Goal: Information Seeking & Learning: Compare options

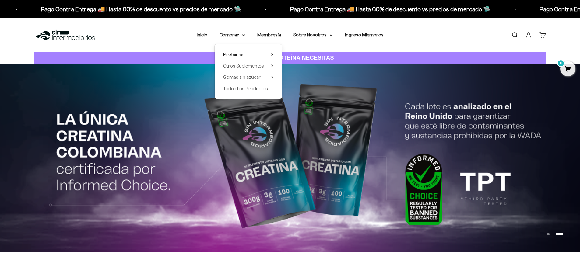
click at [257, 53] on summary "Proteínas" at bounding box center [248, 55] width 50 height 8
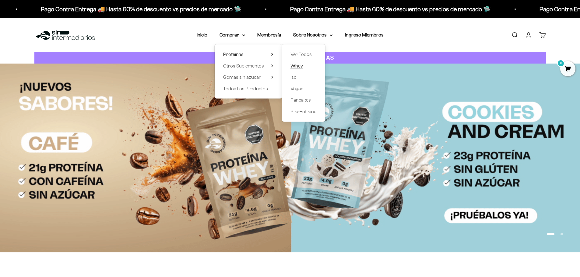
click at [300, 65] on span "Whey" at bounding box center [296, 65] width 12 height 5
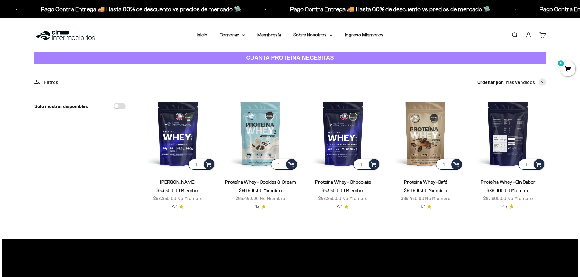
click at [524, 127] on img at bounding box center [507, 133] width 75 height 75
click at [508, 140] on img at bounding box center [507, 133] width 75 height 75
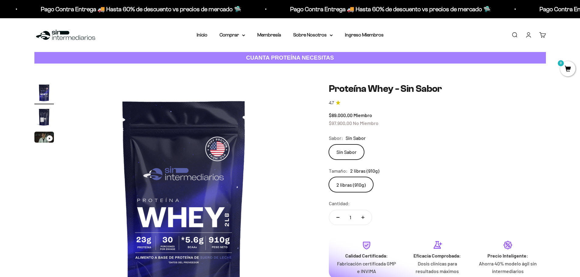
click at [40, 115] on img "Ir al artículo 2" at bounding box center [43, 116] width 19 height 19
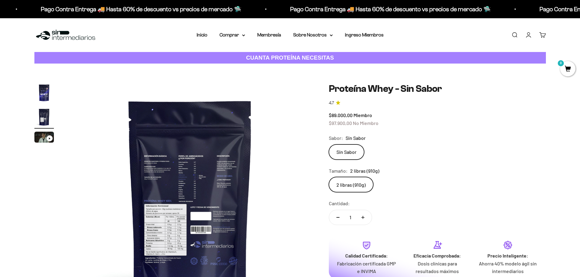
scroll to position [0, 238]
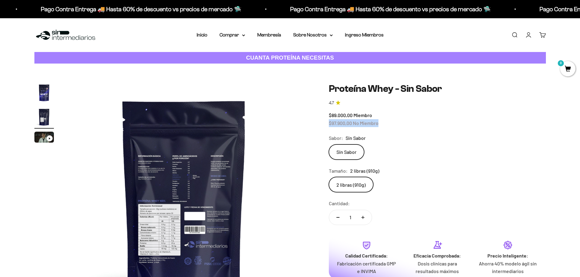
drag, startPoint x: 329, startPoint y: 125, endPoint x: 382, endPoint y: 124, distance: 53.3
click at [382, 124] on div "$89.000,00 Miembro $97.900,00 No Miembro" at bounding box center [437, 119] width 217 height 16
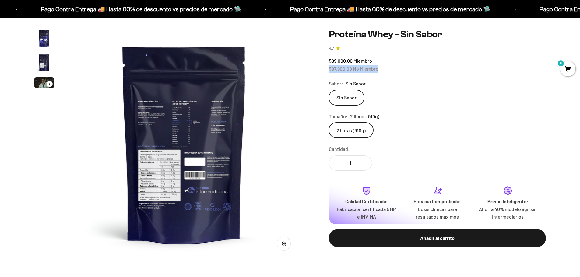
scroll to position [61, 0]
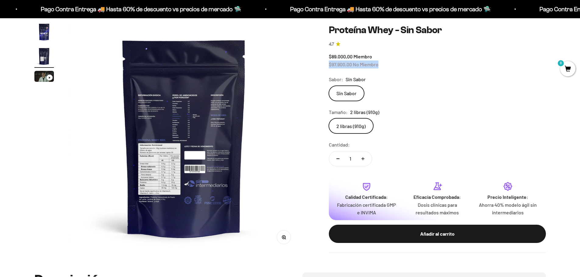
click at [46, 32] on img "Ir al artículo 1" at bounding box center [43, 31] width 19 height 19
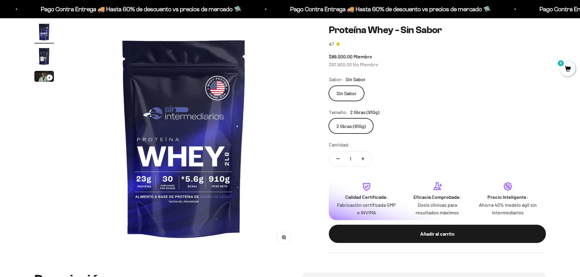
scroll to position [0, 0]
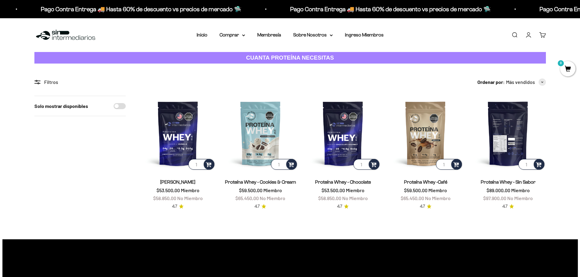
click at [516, 133] on img at bounding box center [507, 133] width 75 height 75
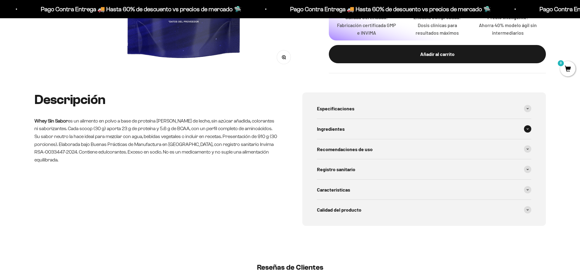
scroll to position [243, 0]
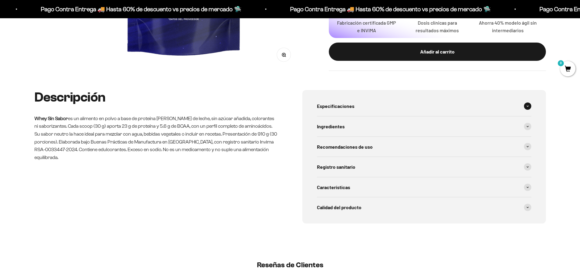
click at [374, 112] on div "Especificaciones" at bounding box center [424, 106] width 214 height 20
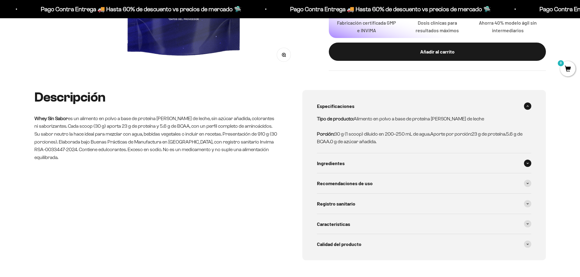
click at [379, 166] on div "Ingredientes" at bounding box center [424, 163] width 214 height 20
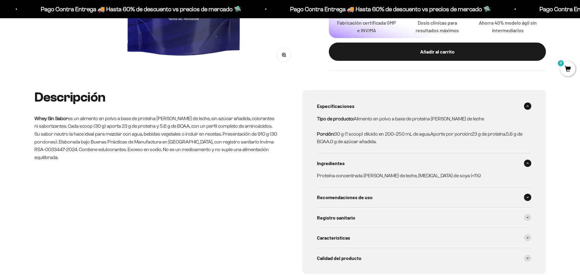
click at [364, 196] on span "Recomendaciones de uso" at bounding box center [345, 198] width 56 height 8
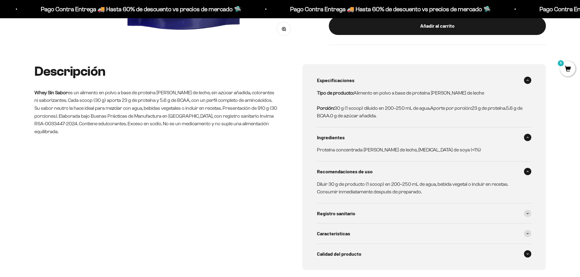
scroll to position [304, 0]
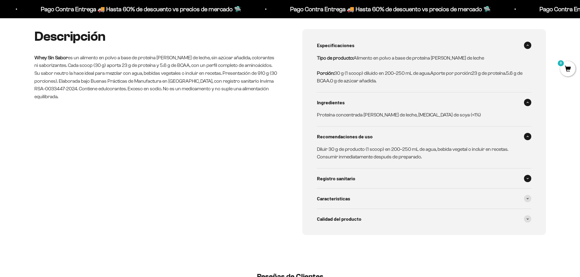
click at [353, 178] on span "Registro sanitario" at bounding box center [336, 179] width 38 height 8
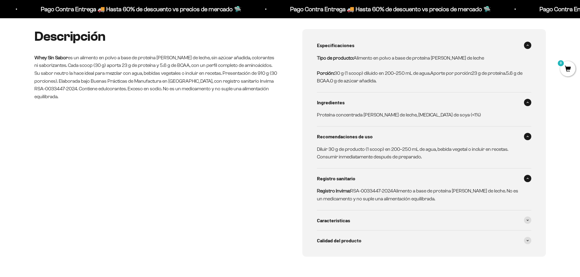
click at [353, 178] on span "Registro sanitario" at bounding box center [336, 179] width 38 height 8
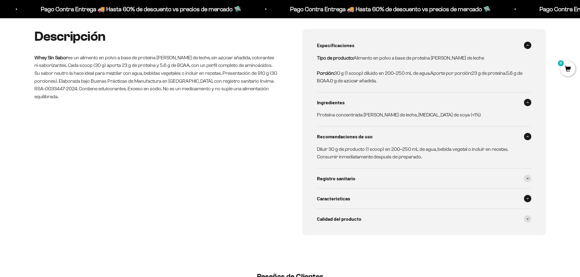
click at [349, 195] on span "Características" at bounding box center [333, 199] width 33 height 8
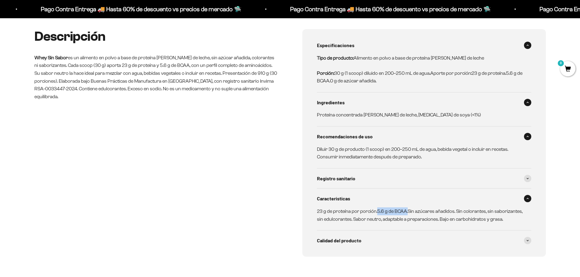
drag, startPoint x: 408, startPoint y: 211, endPoint x: 377, endPoint y: 212, distance: 30.8
click at [377, 212] on p "23 g de proteína por porción.5.6 g de BCAA.Sin azúcares añadidos. Sin colorante…" at bounding box center [420, 216] width 207 height 16
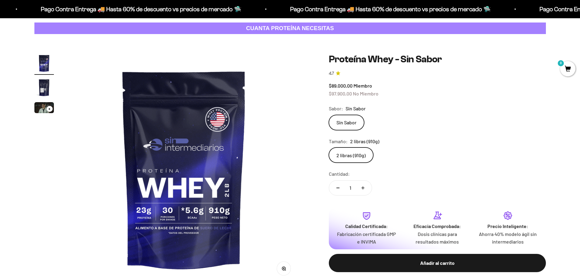
scroll to position [0, 0]
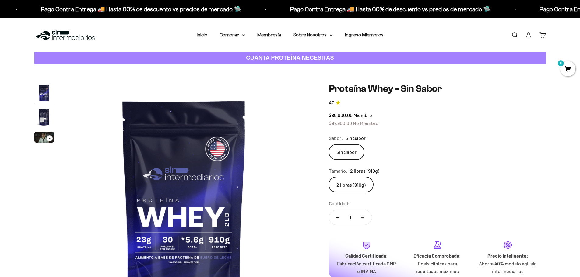
click at [44, 112] on img "Ir al artículo 2" at bounding box center [43, 116] width 19 height 19
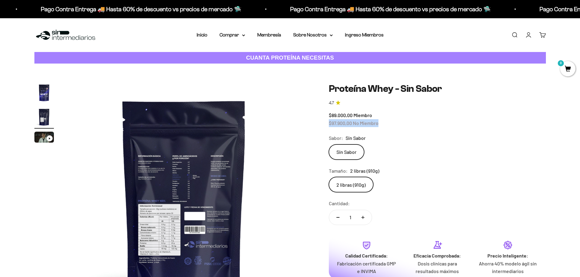
drag, startPoint x: 328, startPoint y: 124, endPoint x: 383, endPoint y: 125, distance: 54.2
click at [383, 125] on div "$89.000,00 Miembro $97.900,00 No Miembro" at bounding box center [437, 119] width 217 height 16
drag, startPoint x: 376, startPoint y: 115, endPoint x: 325, endPoint y: 115, distance: 50.8
click at [325, 115] on div "Zoom Ir al artículo 1 Ir al artículo 2 Ir al artículo 3 Proteína Whey - Sin Sab…" at bounding box center [289, 198] width 511 height 231
drag, startPoint x: 325, startPoint y: 122, endPoint x: 386, endPoint y: 127, distance: 61.7
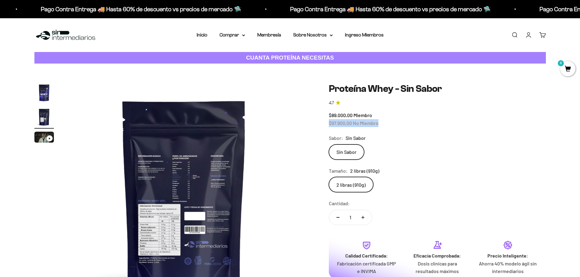
click at [386, 127] on div "Zoom Ir al artículo 1 Ir al artículo 2 Ir al artículo 3 Proteína Whey - Sin Sab…" at bounding box center [289, 198] width 511 height 231
click at [245, 36] on icon at bounding box center [243, 35] width 3 height 2
click at [271, 64] on summary "Otros Suplementos" at bounding box center [248, 66] width 50 height 8
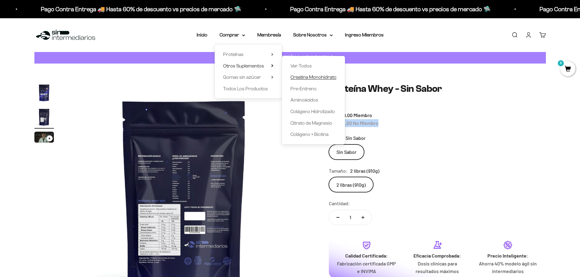
click at [311, 78] on span "Creatina Monohidrato" at bounding box center [313, 77] width 46 height 5
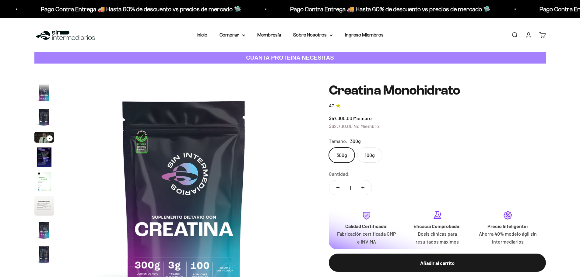
scroll to position [25, 0]
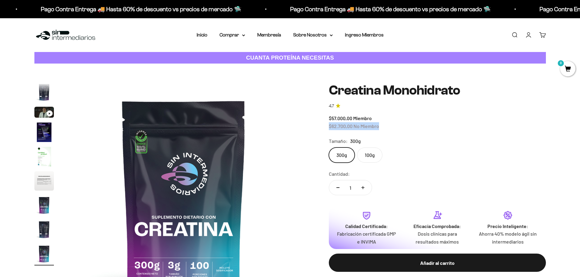
drag, startPoint x: 328, startPoint y: 127, endPoint x: 395, endPoint y: 128, distance: 67.0
click at [395, 128] on div "$57.000,00 Miembro $62.700,00 No Miembro" at bounding box center [437, 122] width 217 height 16
click at [47, 161] on img "Ir al artículo 5" at bounding box center [43, 156] width 19 height 19
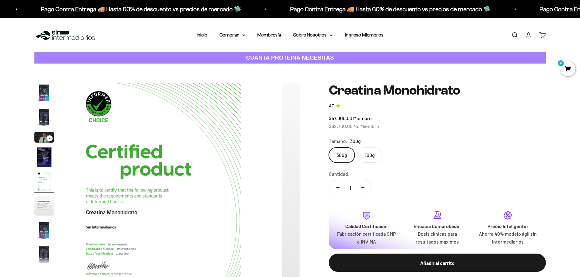
scroll to position [0, 954]
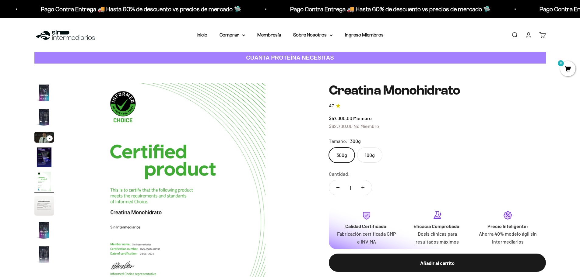
click at [45, 90] on img "Ir al artículo 1" at bounding box center [43, 92] width 19 height 19
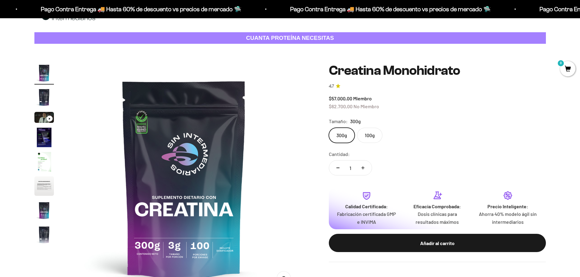
scroll to position [30, 0]
